Goal: Task Accomplishment & Management: Manage account settings

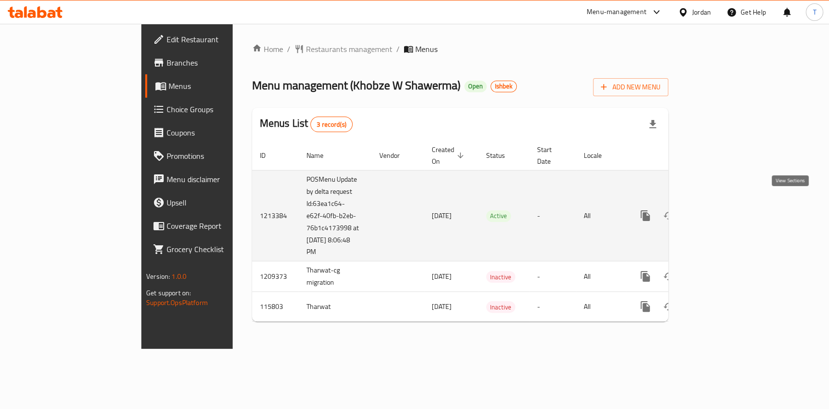
click at [721, 210] on icon "enhanced table" at bounding box center [716, 216] width 12 height 12
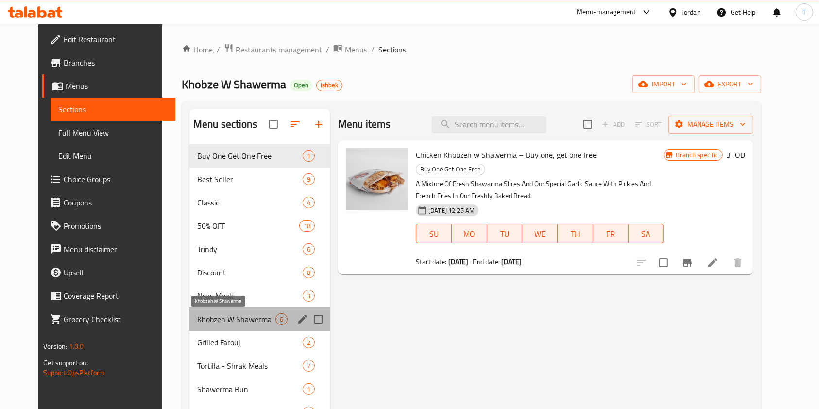
click at [220, 324] on span "Khobzeh W Shawerma" at bounding box center [236, 319] width 78 height 12
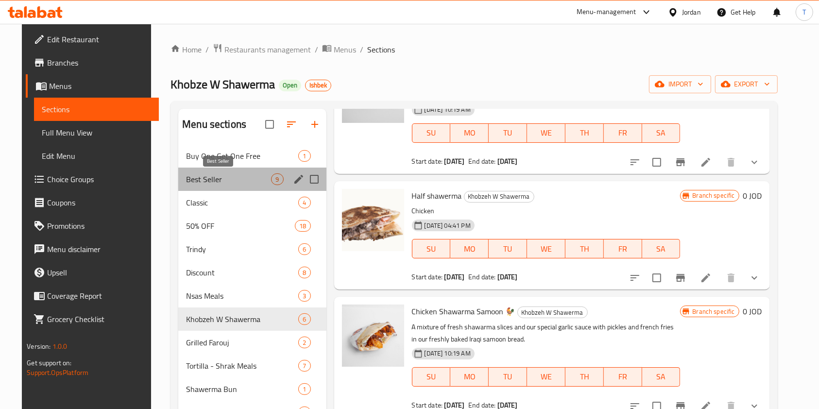
click at [235, 178] on span "Best Seller" at bounding box center [228, 179] width 85 height 12
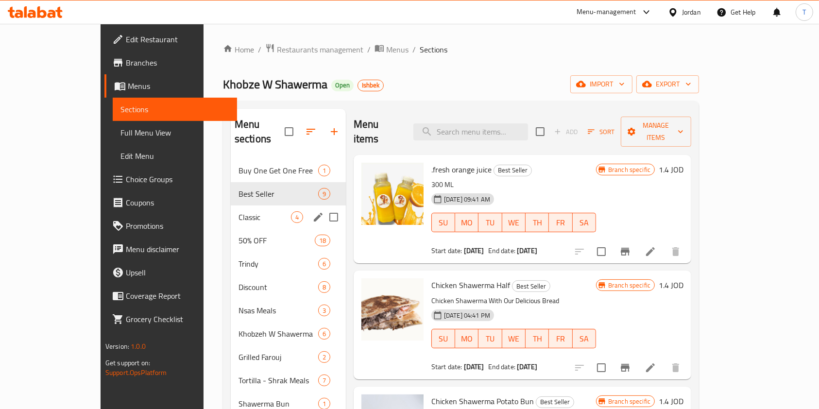
click at [238, 211] on span "Classic" at bounding box center [264, 217] width 52 height 12
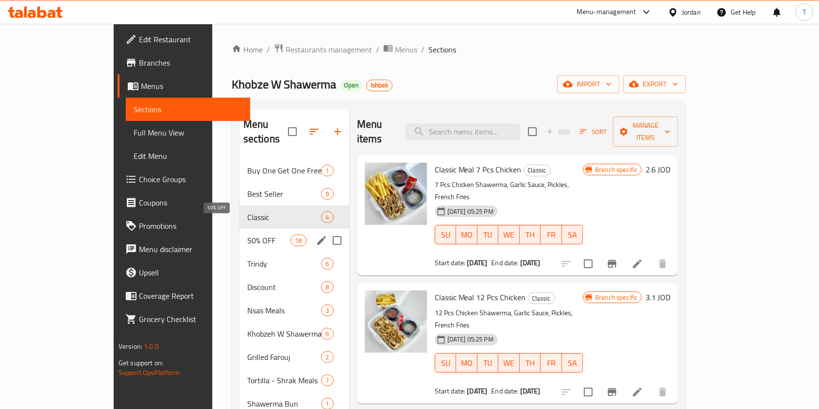
drag, startPoint x: 213, startPoint y: 221, endPoint x: 219, endPoint y: 229, distance: 10.0
click at [247, 235] on span "50% OFF" at bounding box center [269, 241] width 44 height 12
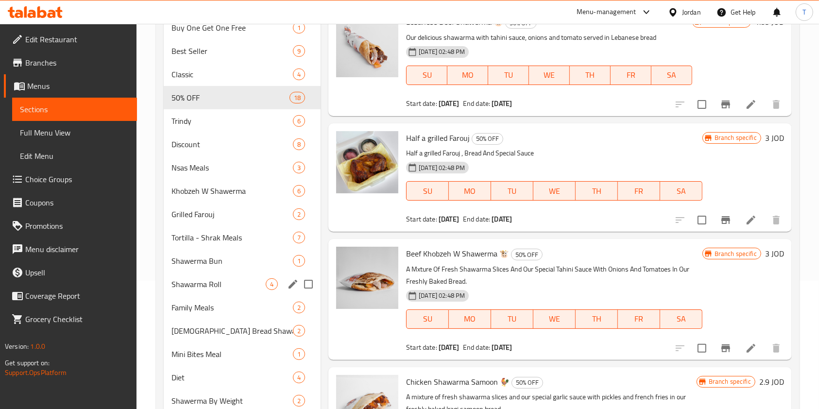
scroll to position [129, 0]
click at [219, 188] on span "Khobzeh W Shawerma" at bounding box center [218, 190] width 94 height 12
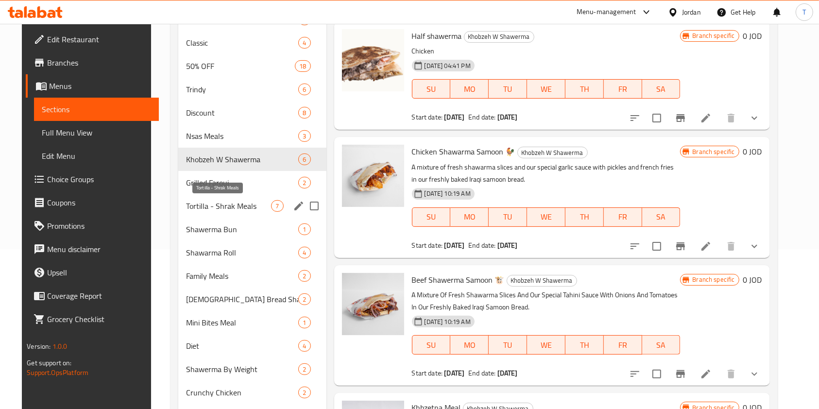
scroll to position [150, 0]
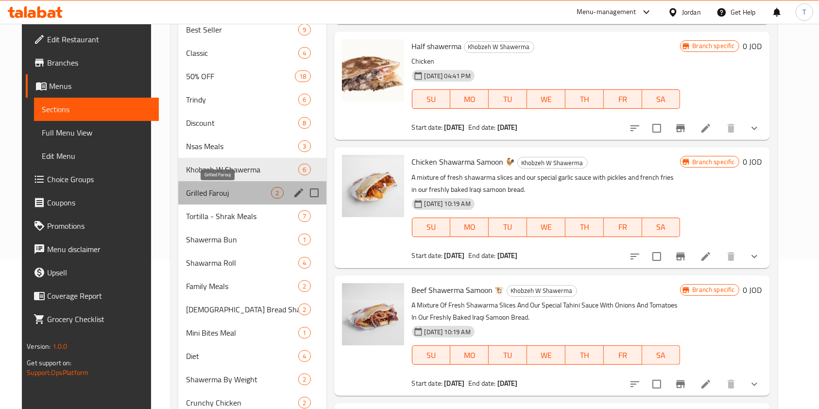
click at [218, 187] on span "Grilled Farouj" at bounding box center [228, 193] width 85 height 12
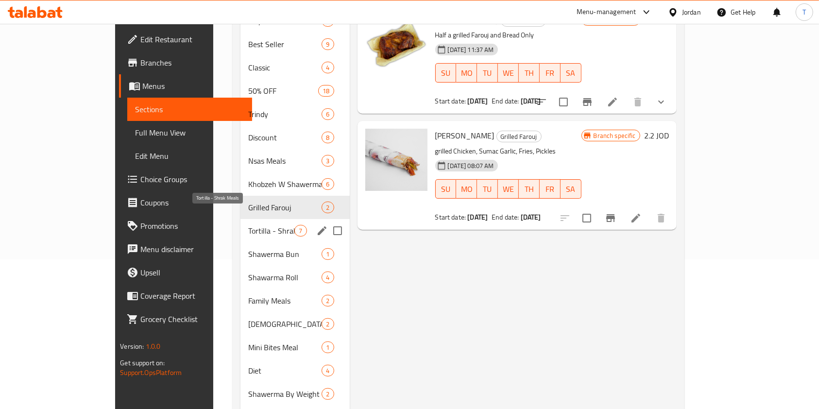
drag, startPoint x: 210, startPoint y: 211, endPoint x: 210, endPoint y: 220, distance: 8.3
click at [248, 225] on span "Tortilla - Shrak Meals" at bounding box center [271, 231] width 46 height 12
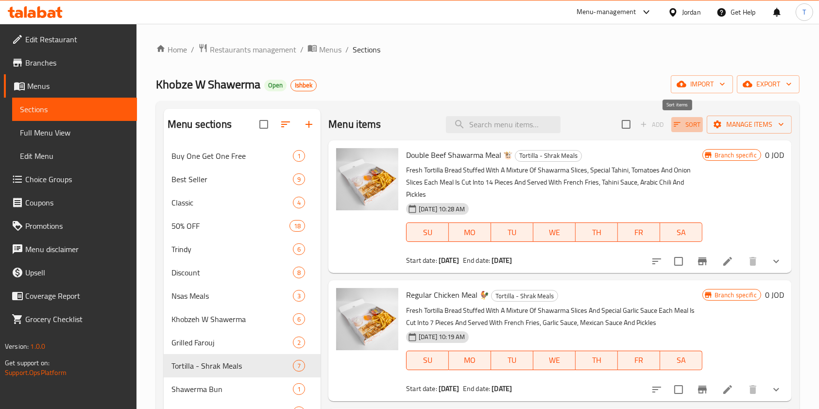
click at [680, 127] on span "Sort" at bounding box center [687, 124] width 27 height 11
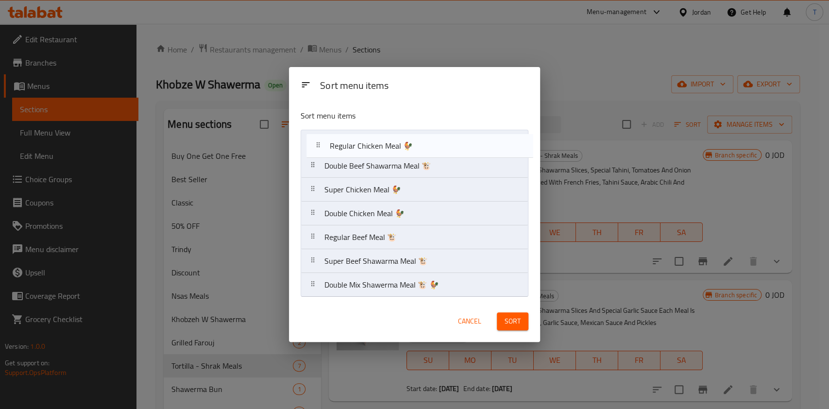
drag, startPoint x: 400, startPoint y: 173, endPoint x: 406, endPoint y: 150, distance: 24.0
click at [406, 150] on nav "Double Beef Shawarma Meal 🐮 Regular Chicken Meal 🐓 Super Chicken Meal 🐓 Double …" at bounding box center [415, 214] width 228 height 168
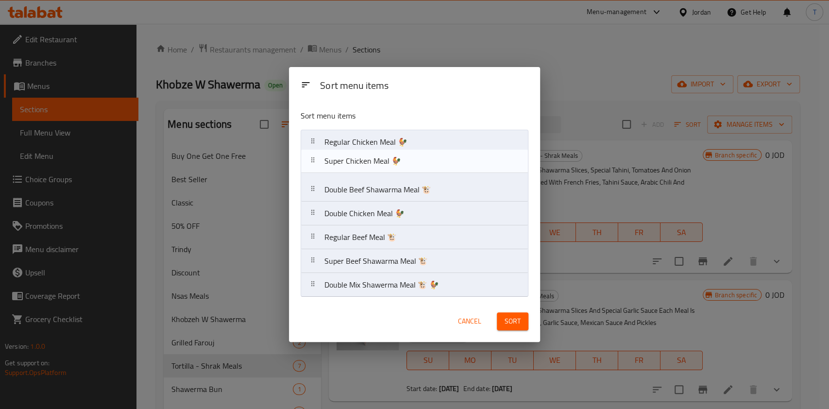
drag, startPoint x: 395, startPoint y: 198, endPoint x: 396, endPoint y: 167, distance: 30.6
click at [396, 167] on nav "Regular Chicken Meal 🐓 Double Beef Shawarma Meal 🐮 Super Chicken Meal 🐓 Double …" at bounding box center [415, 214] width 228 height 168
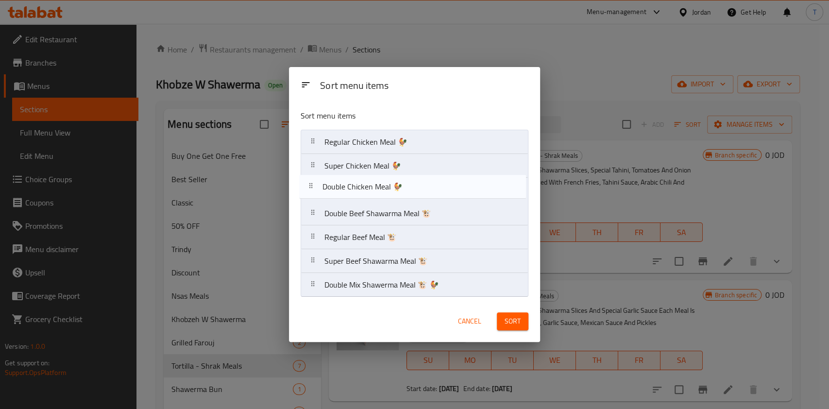
drag, startPoint x: 398, startPoint y: 218, endPoint x: 396, endPoint y: 187, distance: 30.2
click at [396, 187] on nav "Regular Chicken Meal 🐓 Super Chicken Meal 🐓 Double Beef Shawarma Meal 🐮 Double …" at bounding box center [415, 214] width 228 height 168
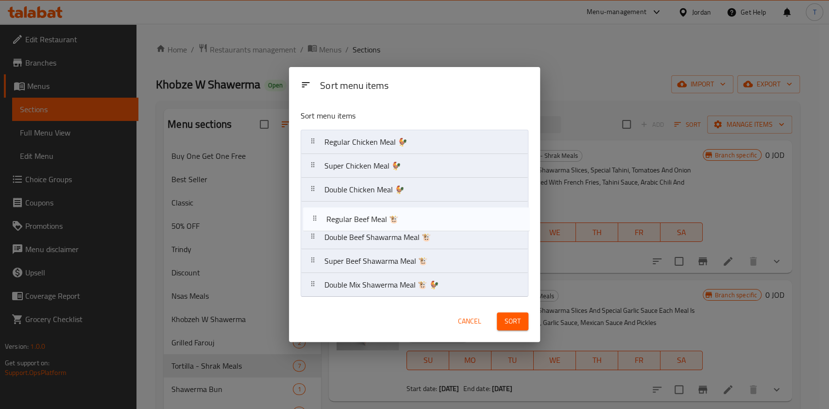
drag, startPoint x: 413, startPoint y: 233, endPoint x: 414, endPoint y: 220, distance: 13.6
click at [414, 220] on nav "Regular Chicken Meal 🐓 Super Chicken Meal 🐓 Double Chicken Meal 🐓 Double Beef S…" at bounding box center [415, 214] width 228 height 168
drag, startPoint x: 410, startPoint y: 262, endPoint x: 409, endPoint y: 229, distance: 33.5
click at [409, 229] on nav "Regular Chicken Meal 🐓 Super Chicken Meal 🐓 Double Chicken Meal 🐓 Regular Beef …" at bounding box center [415, 214] width 228 height 168
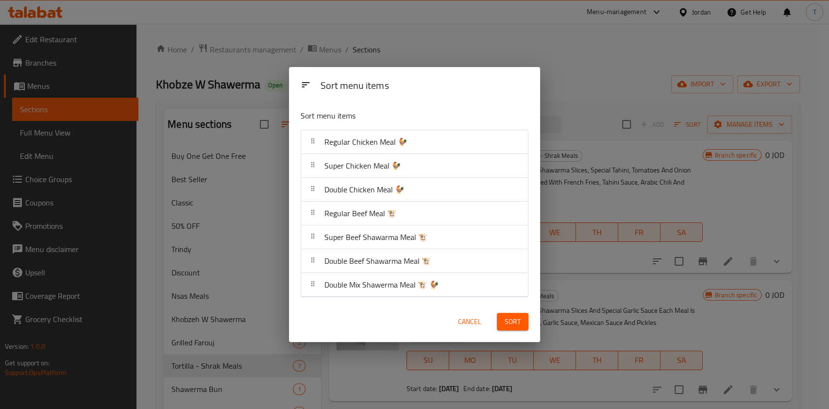
click at [517, 322] on span "Sort" at bounding box center [513, 322] width 16 height 12
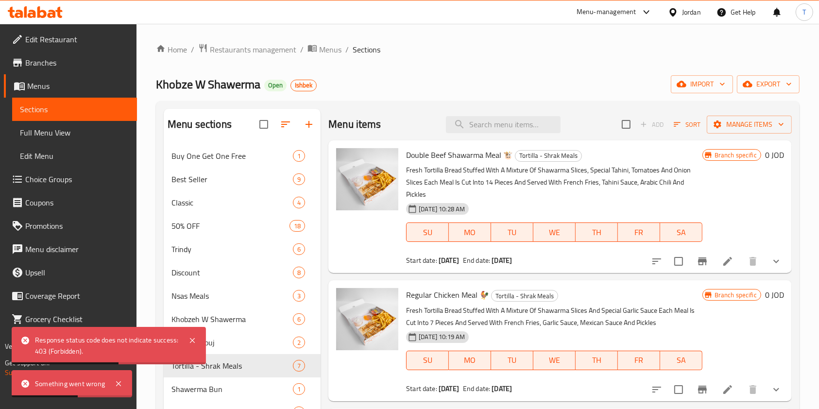
click at [682, 125] on span "Sort" at bounding box center [687, 124] width 27 height 11
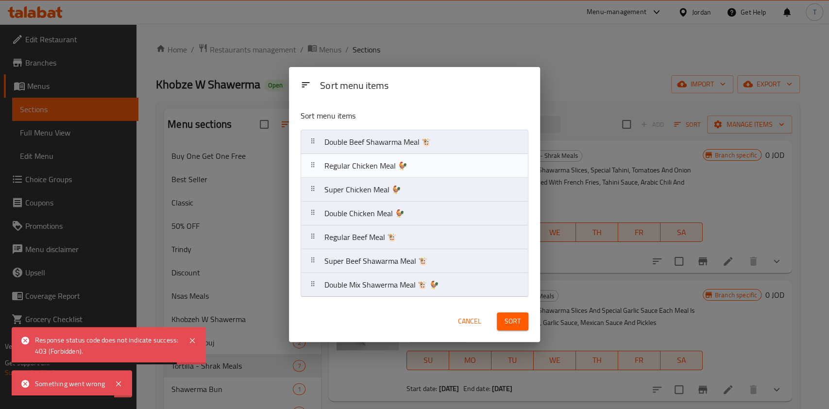
drag, startPoint x: 418, startPoint y: 168, endPoint x: 420, endPoint y: 147, distance: 21.5
click at [420, 147] on nav "Double Beef Shawarma Meal 🐮 Regular Chicken Meal 🐓 Super Chicken Meal 🐓 Double …" at bounding box center [415, 214] width 228 height 168
drag, startPoint x: 412, startPoint y: 190, endPoint x: 412, endPoint y: 164, distance: 26.2
click at [412, 164] on nav "Regular Chicken Meal 🐓 Double Beef Shawarma Meal 🐮 Super Chicken Meal 🐓 Double …" at bounding box center [415, 214] width 228 height 168
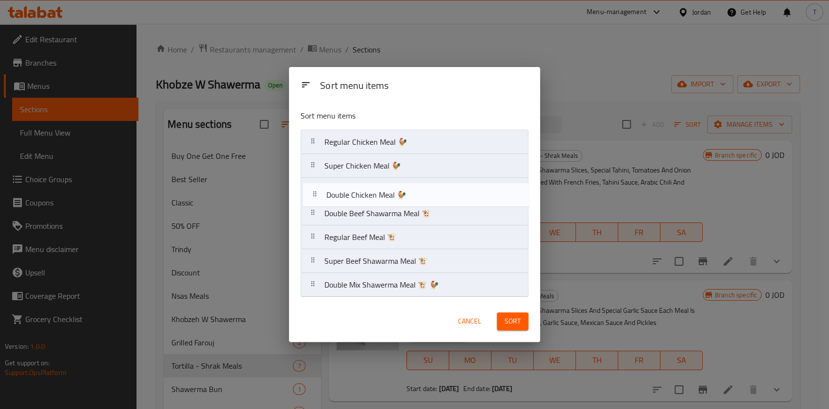
drag, startPoint x: 412, startPoint y: 217, endPoint x: 415, endPoint y: 196, distance: 20.6
click at [415, 196] on nav "Regular Chicken Meal 🐓 Super Chicken Meal 🐓 Double Beef Shawarma Meal 🐮 Double …" at bounding box center [415, 214] width 228 height 168
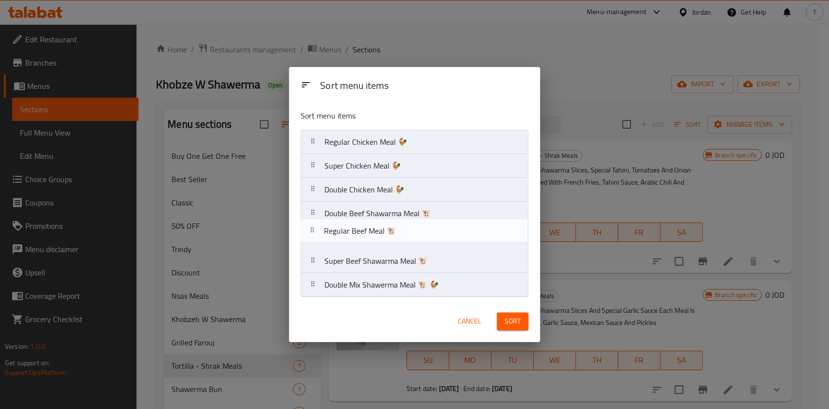
drag, startPoint x: 423, startPoint y: 244, endPoint x: 422, endPoint y: 222, distance: 21.9
click at [422, 222] on nav "Regular Chicken Meal 🐓 Super Chicken Meal 🐓 Double Chicken Meal 🐓 Double Beef S…" at bounding box center [415, 214] width 228 height 168
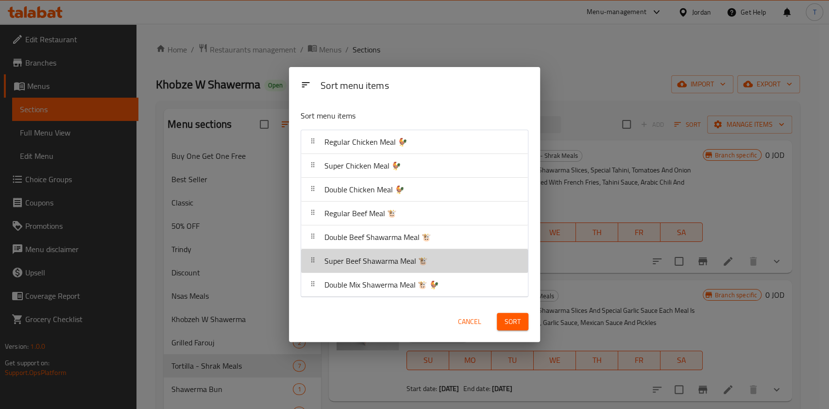
click at [422, 237] on nav "Regular Chicken Meal 🐓 Super Chicken Meal 🐓 Double Chicken Meal 🐓 Regular Beef …" at bounding box center [415, 214] width 228 height 168
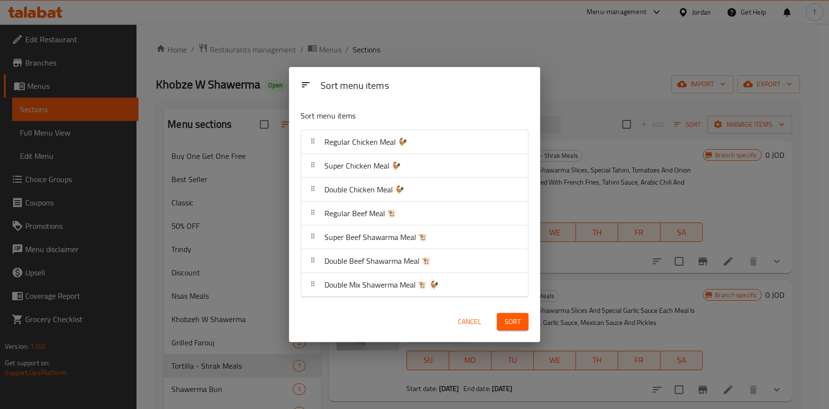
click at [514, 321] on span "Sort" at bounding box center [513, 322] width 16 height 12
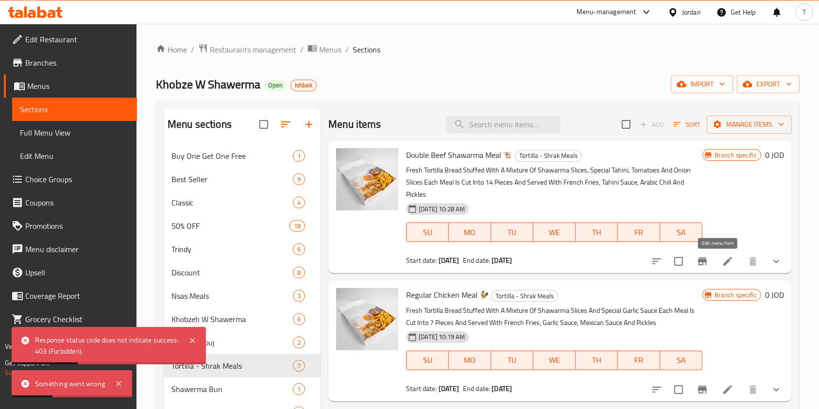
click at [722, 264] on icon at bounding box center [728, 261] width 12 height 12
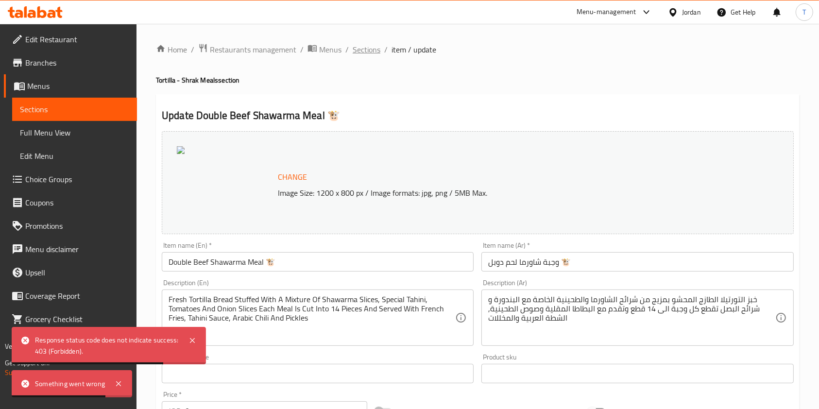
click at [376, 50] on span "Sections" at bounding box center [367, 50] width 28 height 12
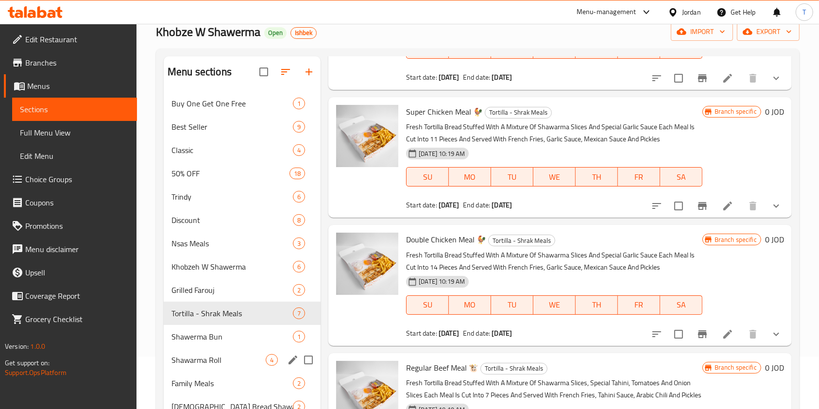
scroll to position [129, 0]
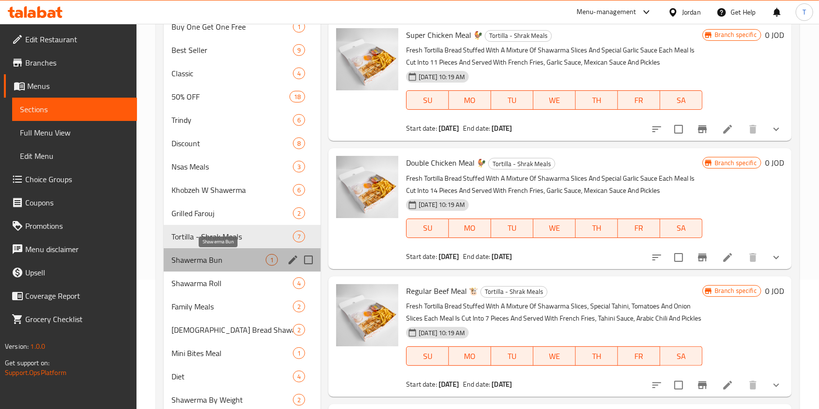
click at [242, 263] on span "Shawerma Bun" at bounding box center [218, 260] width 94 height 12
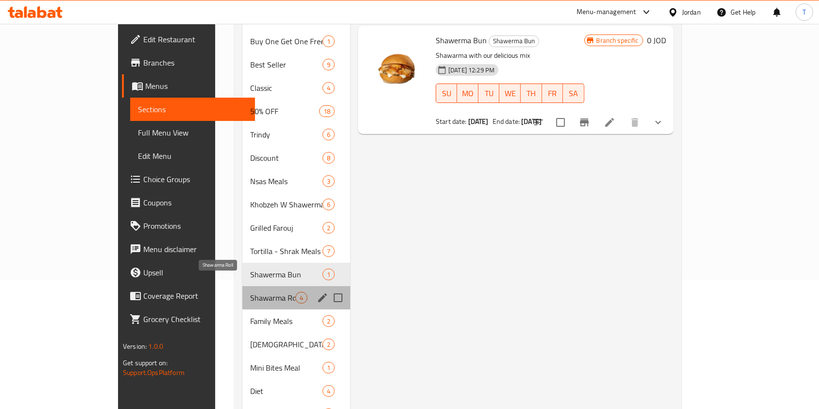
click at [250, 292] on span "Shawarma Roll" at bounding box center [272, 298] width 45 height 12
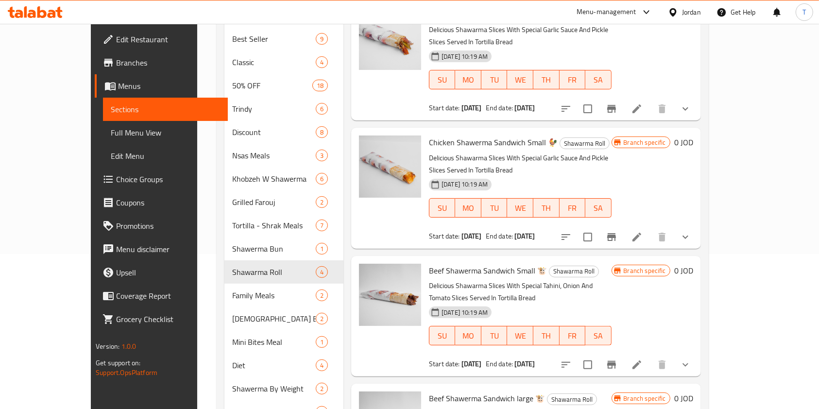
scroll to position [279, 0]
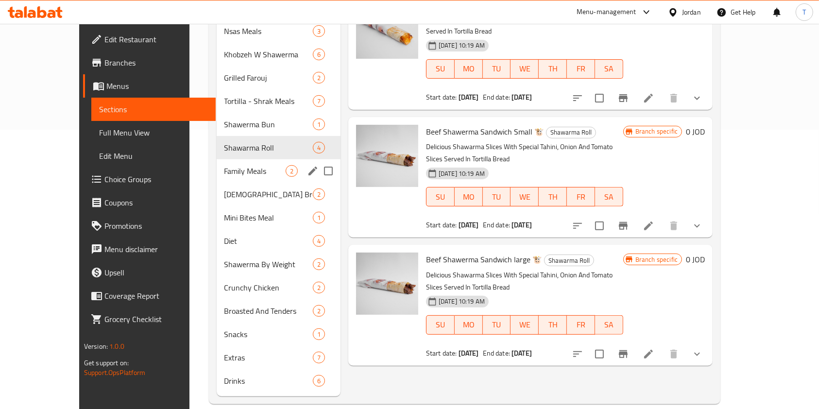
click at [224, 165] on span "Family Meals" at bounding box center [254, 171] width 61 height 12
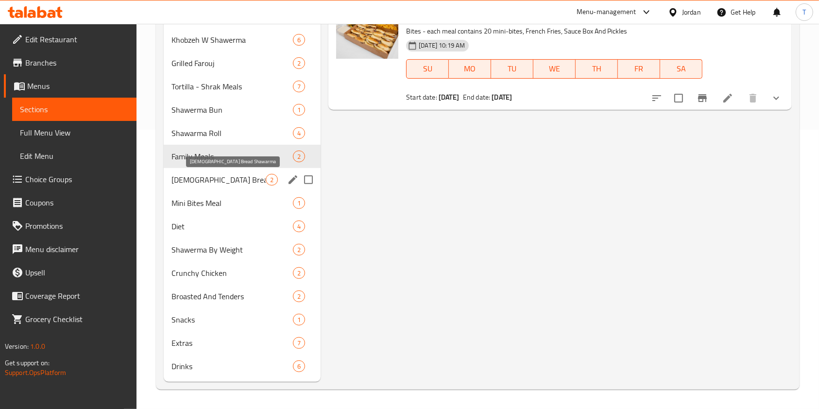
click at [214, 181] on span "[DEMOGRAPHIC_DATA] Bread Shawarma" at bounding box center [218, 180] width 94 height 12
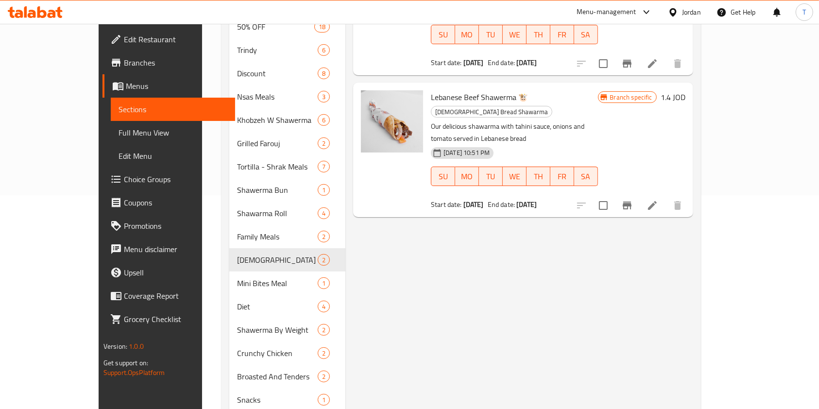
scroll to position [150, 0]
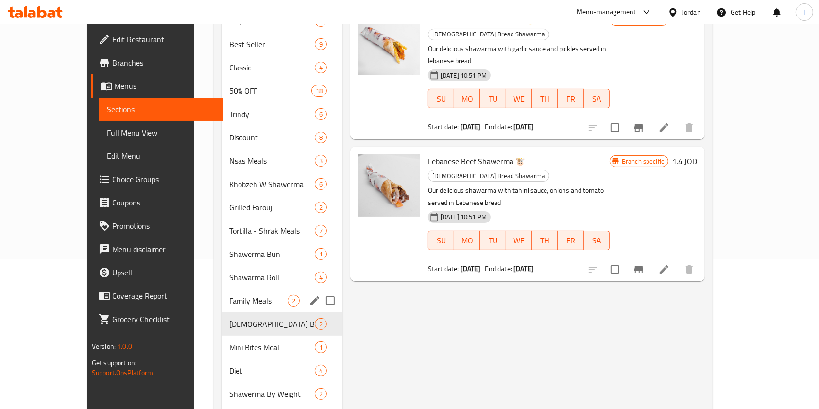
click at [221, 296] on div "Family Meals 2" at bounding box center [281, 300] width 121 height 23
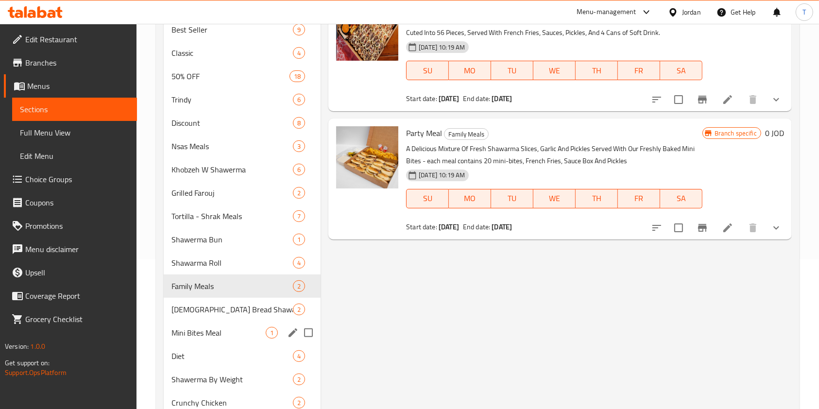
click at [212, 321] on div "Mini Bites Meal 1" at bounding box center [242, 332] width 157 height 23
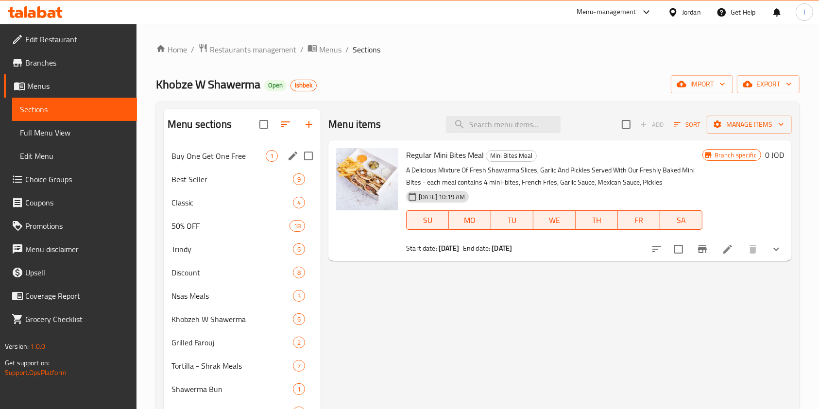
click at [218, 166] on div "Buy One Get One Free 1" at bounding box center [242, 155] width 157 height 23
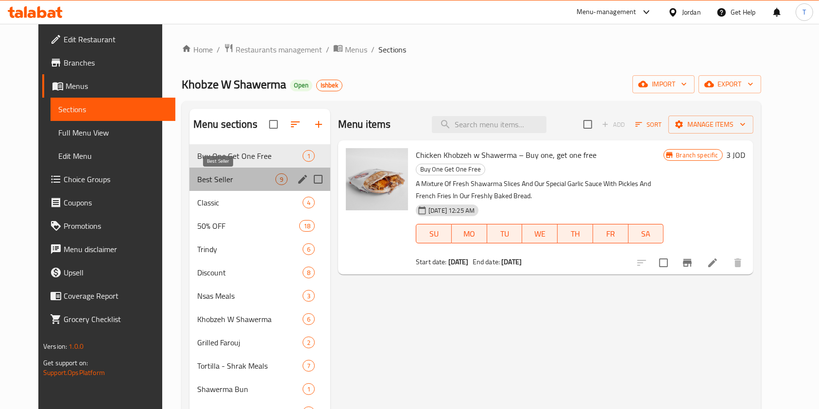
click at [225, 184] on span "Best Seller" at bounding box center [236, 179] width 78 height 12
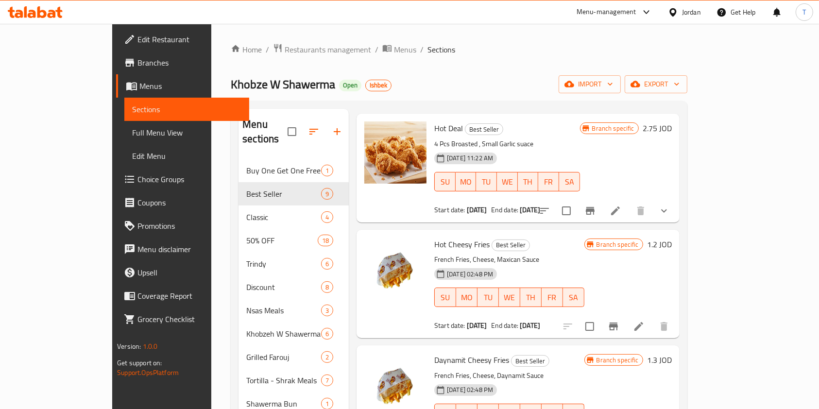
scroll to position [514, 0]
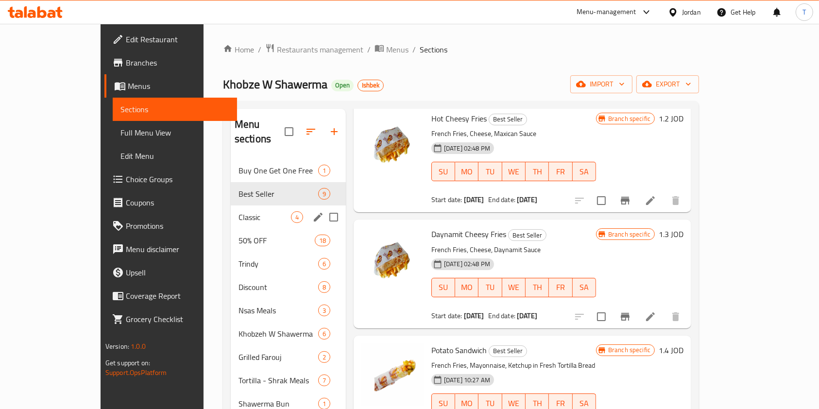
click at [231, 205] on div "Classic 4" at bounding box center [288, 216] width 115 height 23
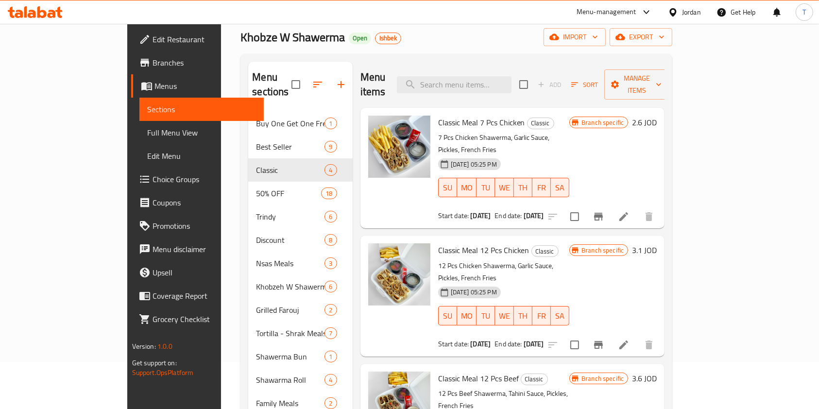
scroll to position [65, 0]
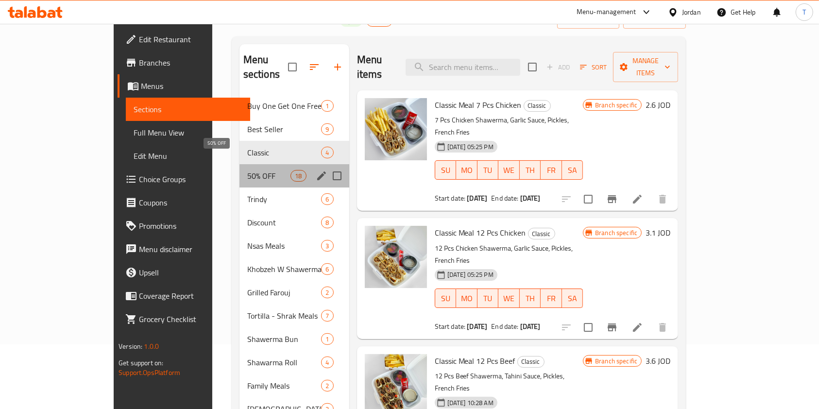
click at [247, 170] on span "50% OFF" at bounding box center [269, 176] width 44 height 12
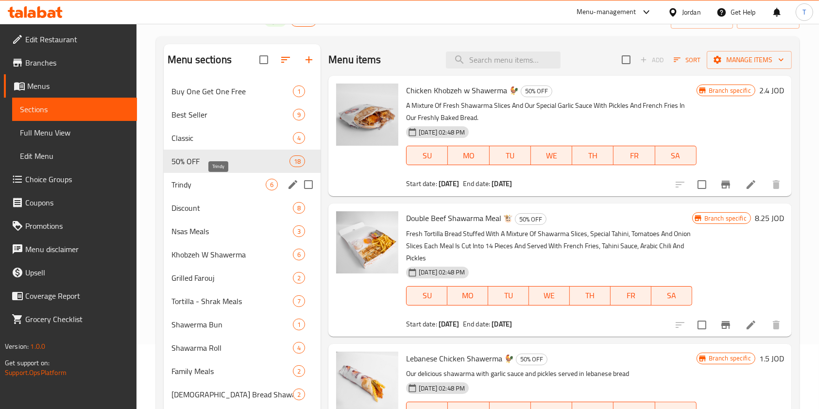
click at [226, 185] on span "Trindy" at bounding box center [218, 185] width 94 height 12
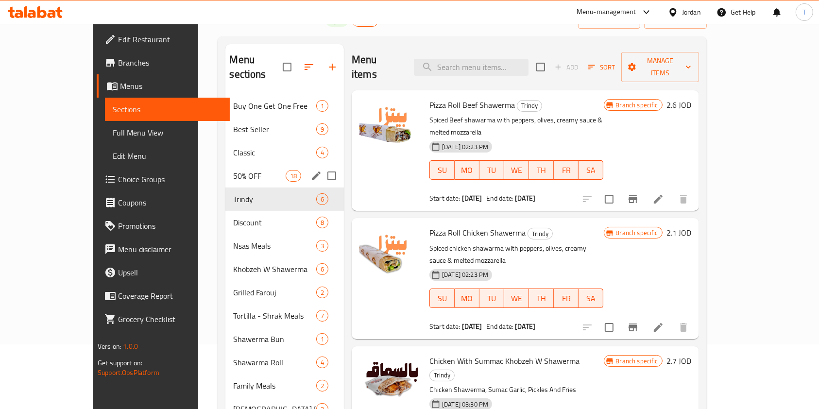
click at [225, 169] on div "50% OFF 18" at bounding box center [284, 175] width 119 height 23
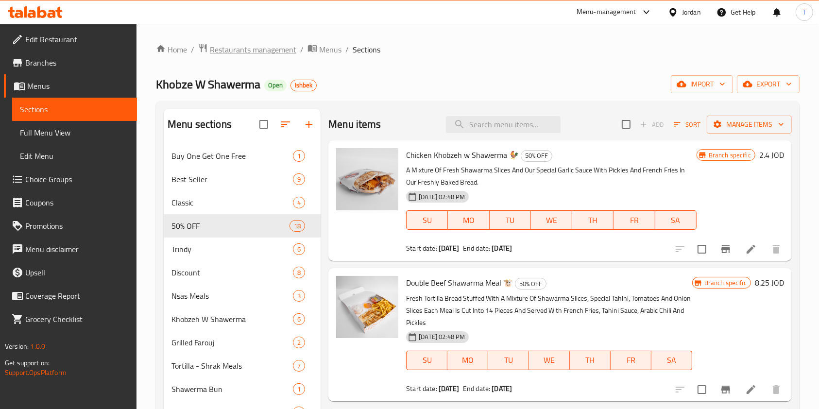
click at [269, 49] on span "Restaurants management" at bounding box center [253, 50] width 86 height 12
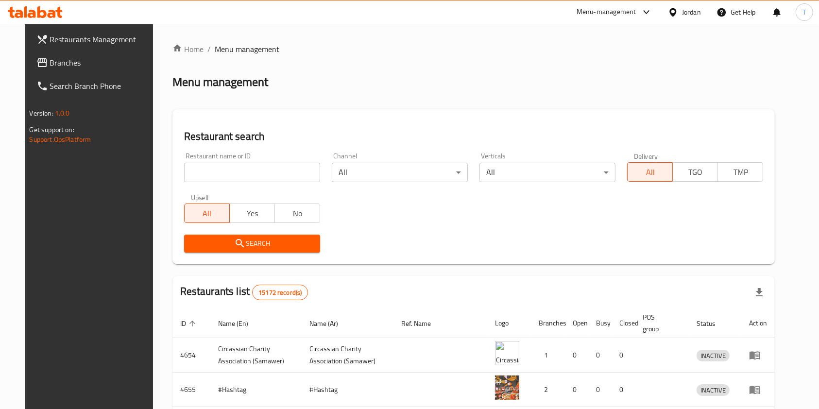
click at [255, 177] on input "search" at bounding box center [252, 172] width 136 height 19
type input "[PERSON_NAME]"
click button "Search" at bounding box center [252, 244] width 136 height 18
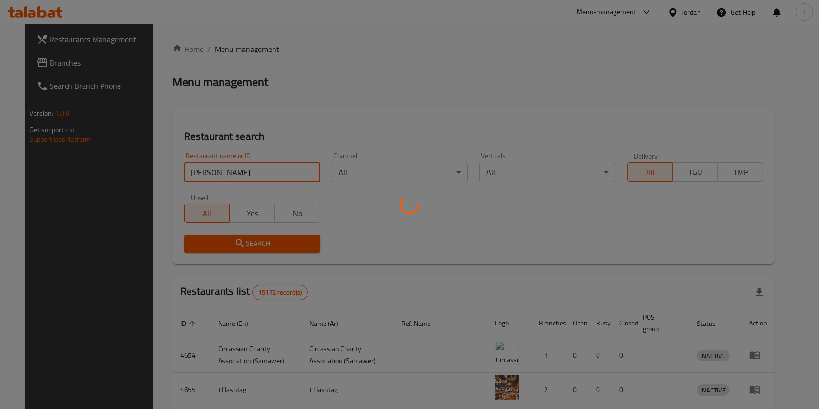
click button "Search" at bounding box center [252, 244] width 136 height 18
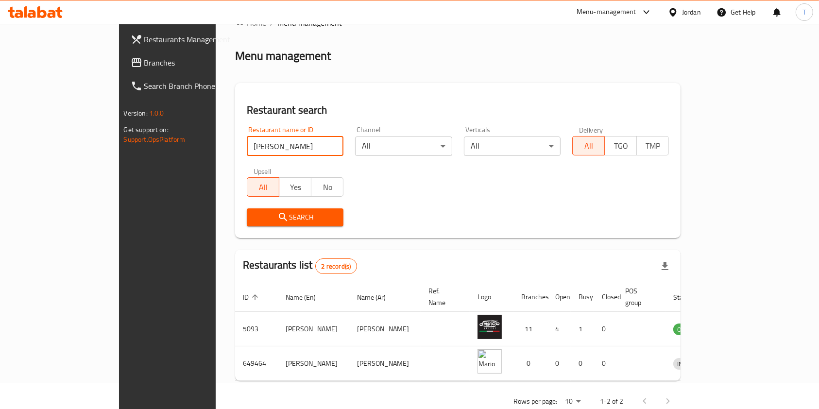
scroll to position [39, 0]
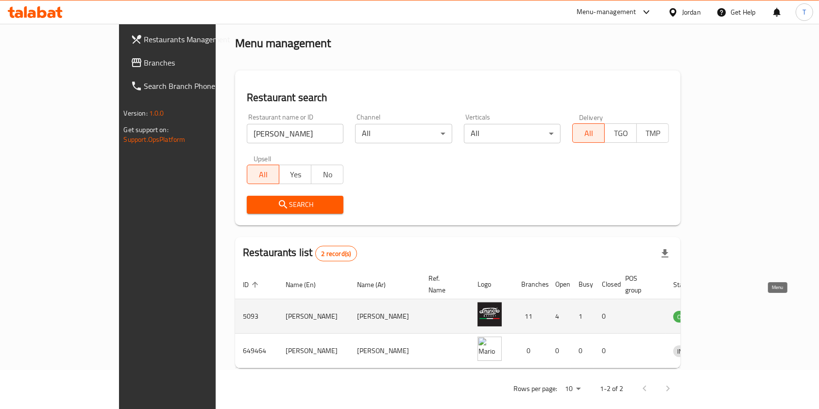
click at [744, 310] on link "enhanced table" at bounding box center [735, 316] width 18 height 12
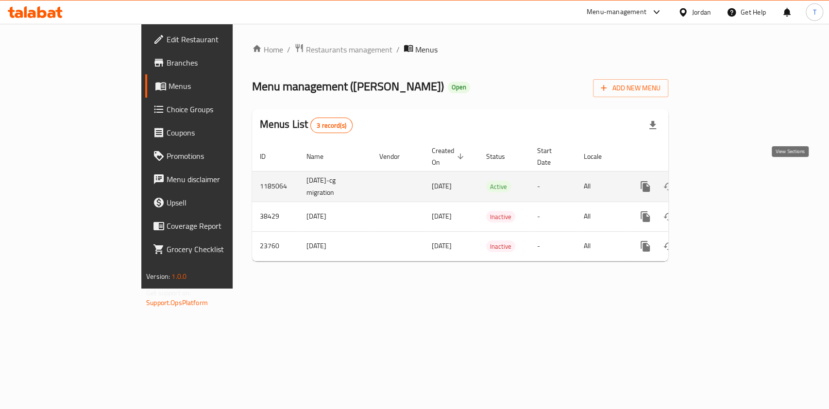
click at [721, 181] on icon "enhanced table" at bounding box center [716, 187] width 12 height 12
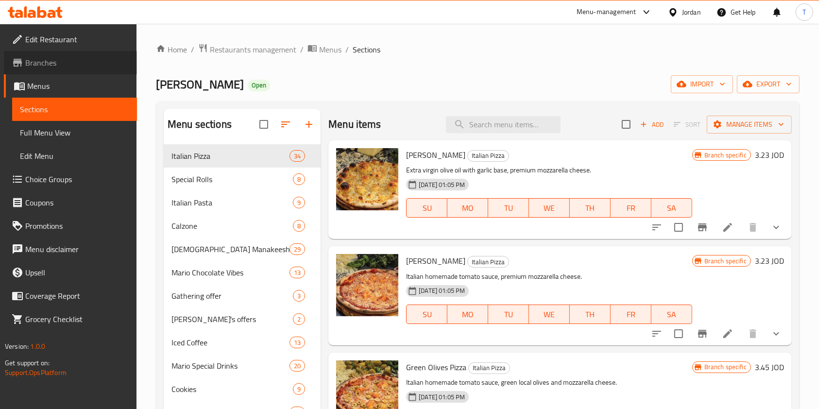
click at [67, 62] on span "Branches" at bounding box center [77, 63] width 104 height 12
